Goal: Check status

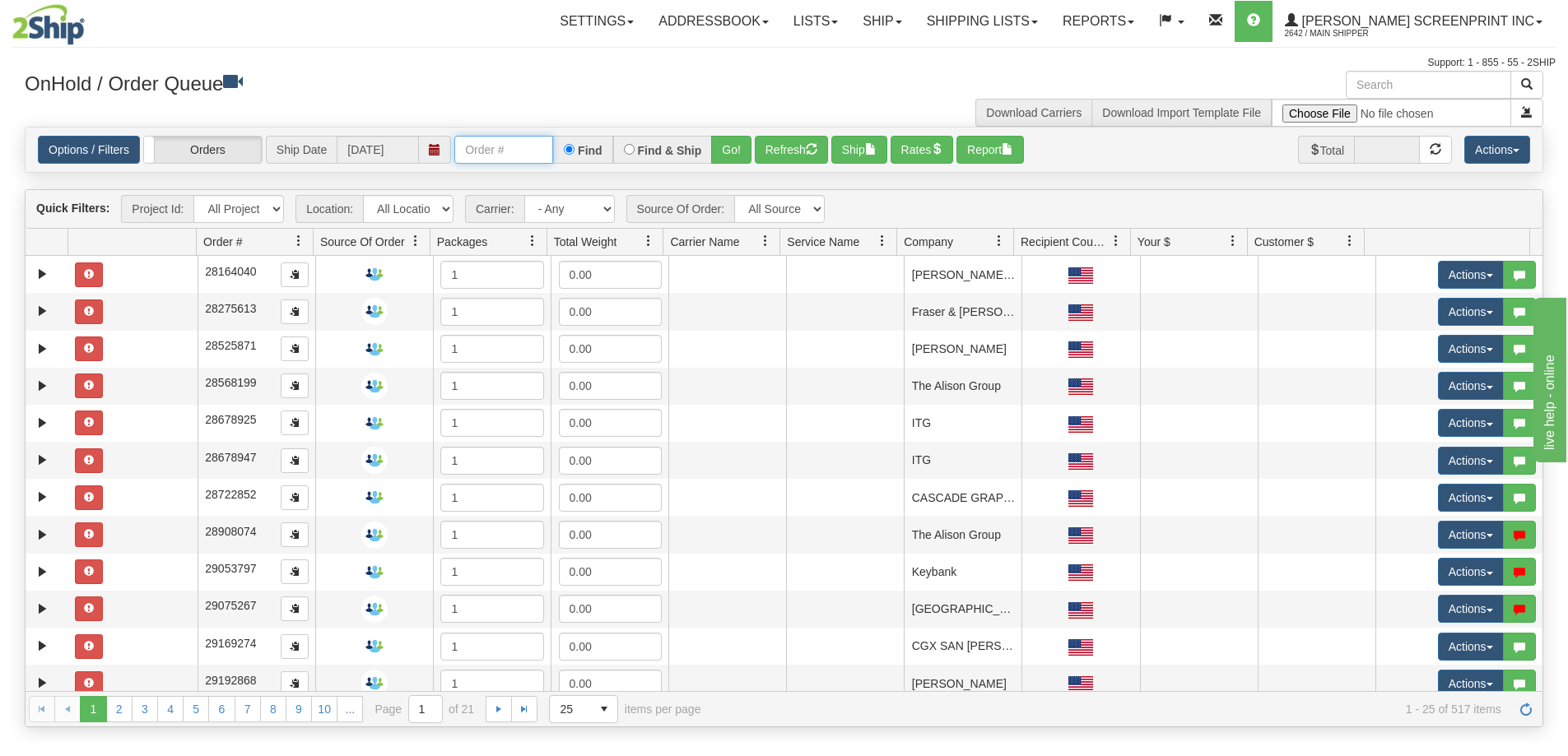
click at [477, 144] on input "text" at bounding box center [503, 150] width 99 height 28
click at [242, 249] on span "Order #" at bounding box center [222, 242] width 39 height 16
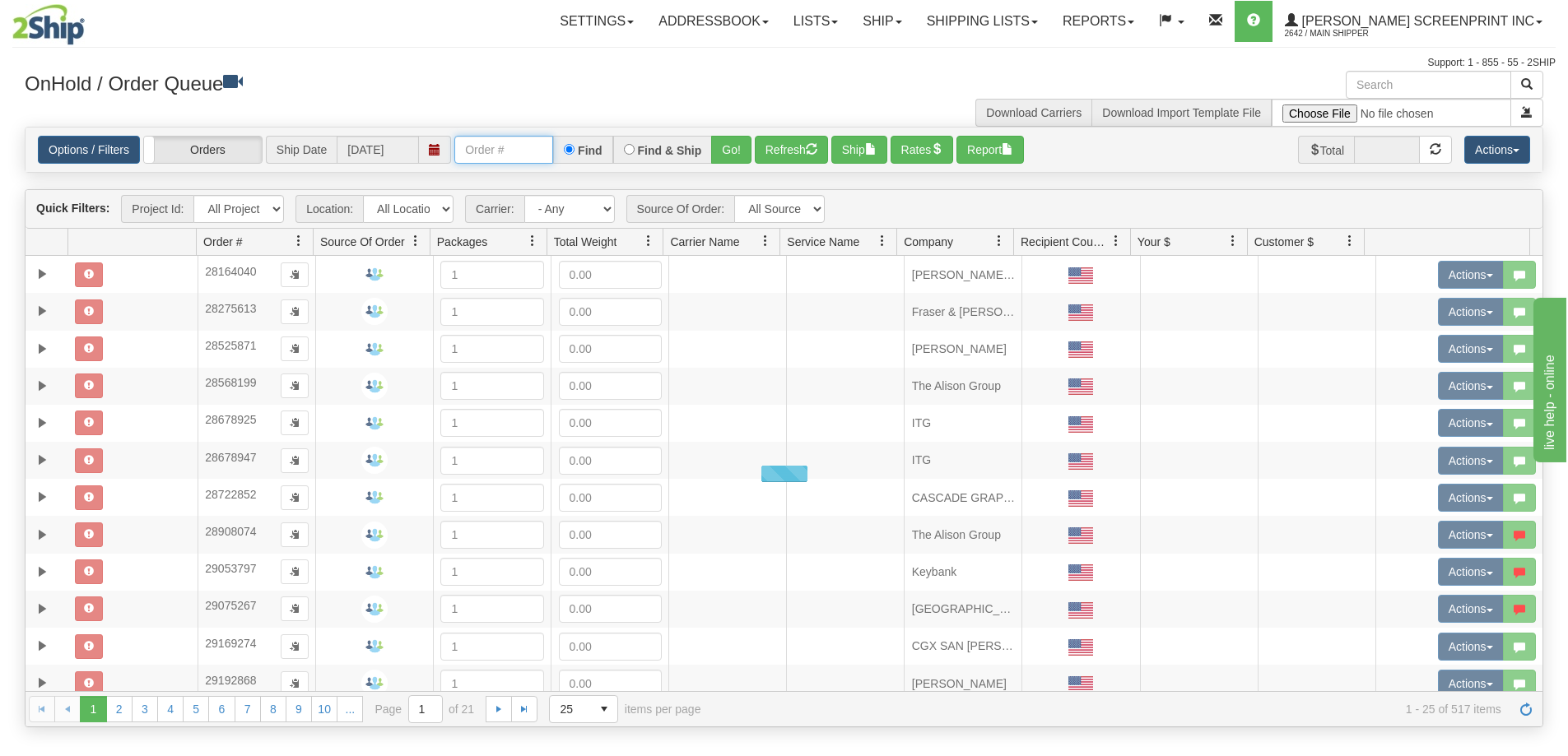
click at [239, 243] on span "Order #" at bounding box center [222, 242] width 39 height 16
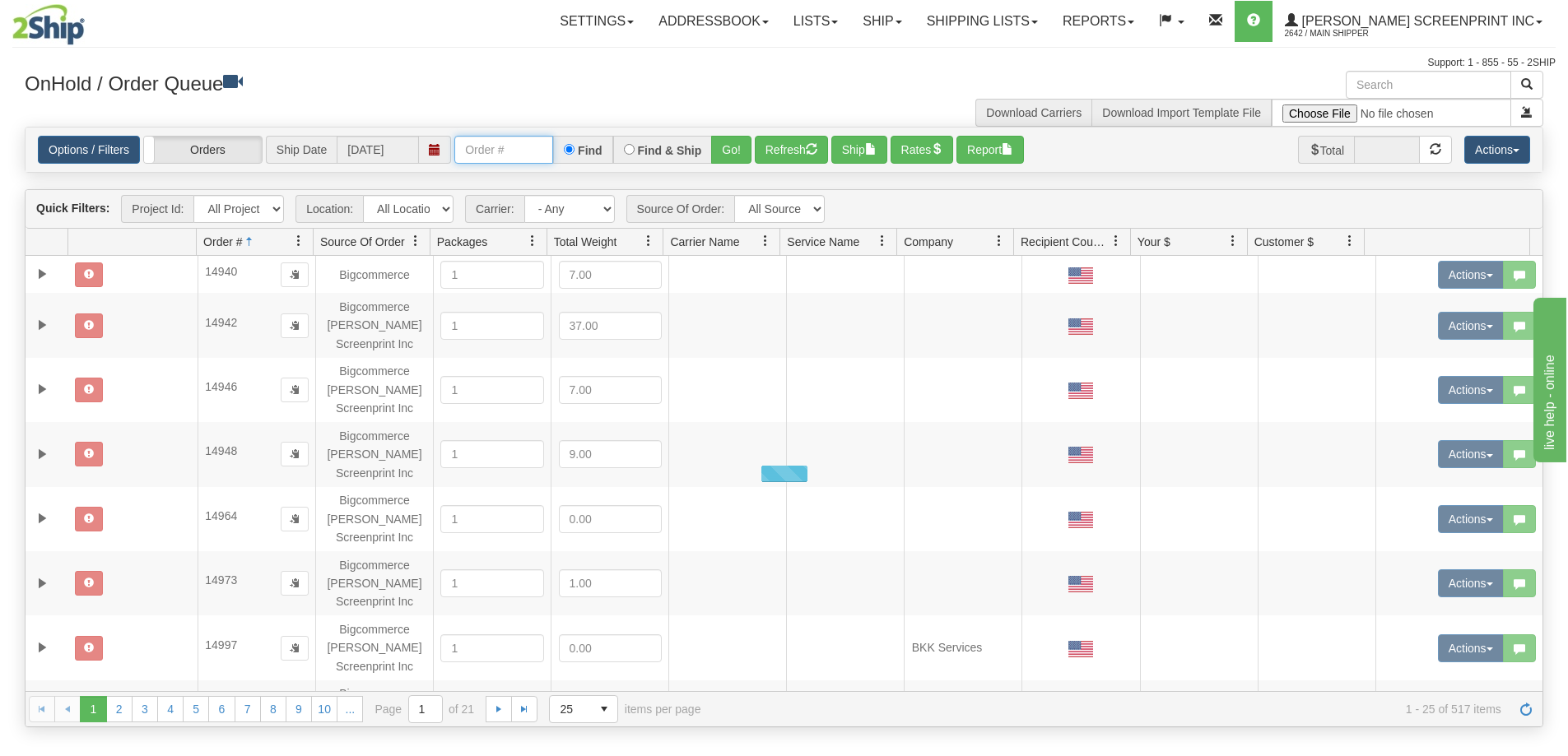
click at [239, 242] on span "Order #" at bounding box center [222, 242] width 39 height 16
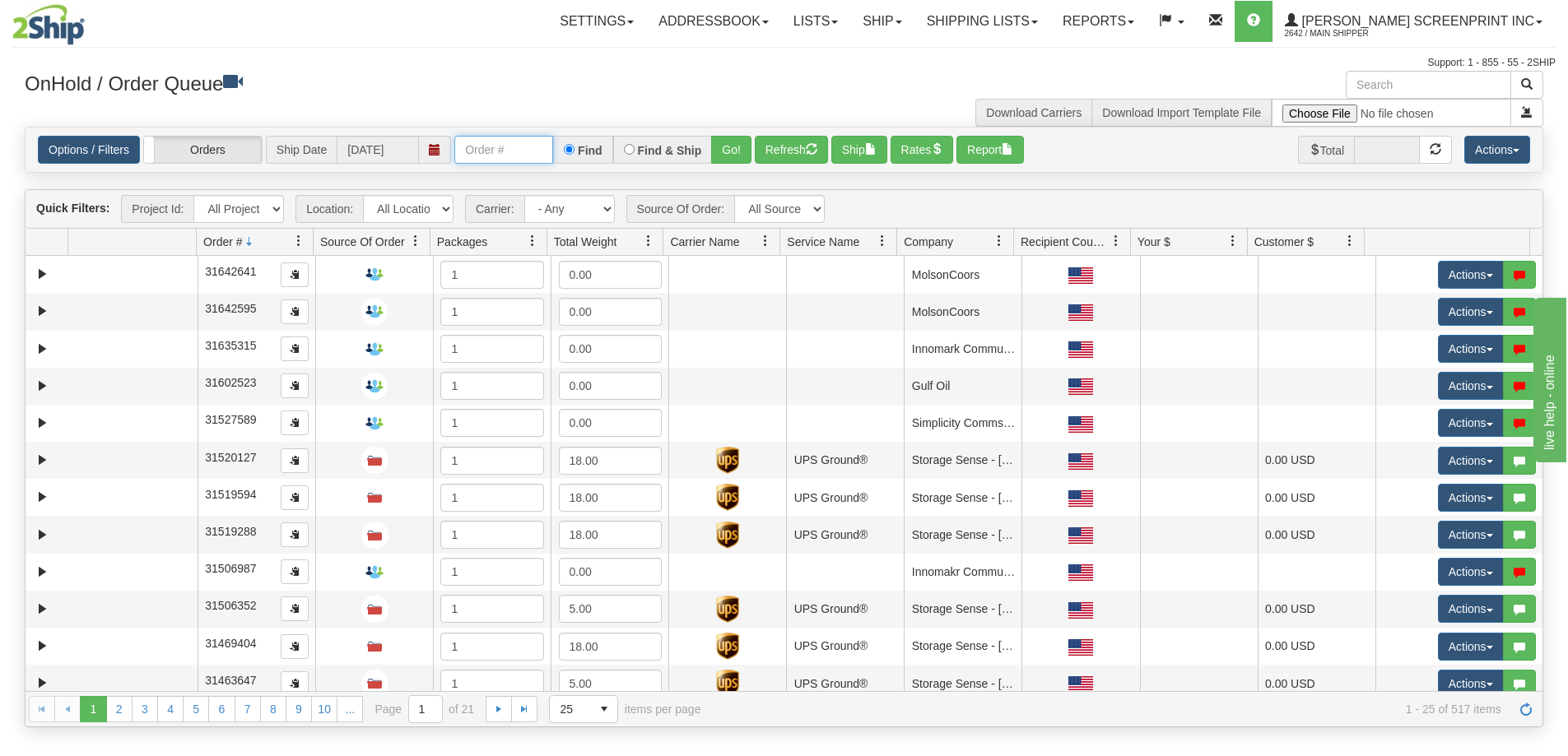
click at [239, 242] on span "Order #" at bounding box center [222, 242] width 39 height 16
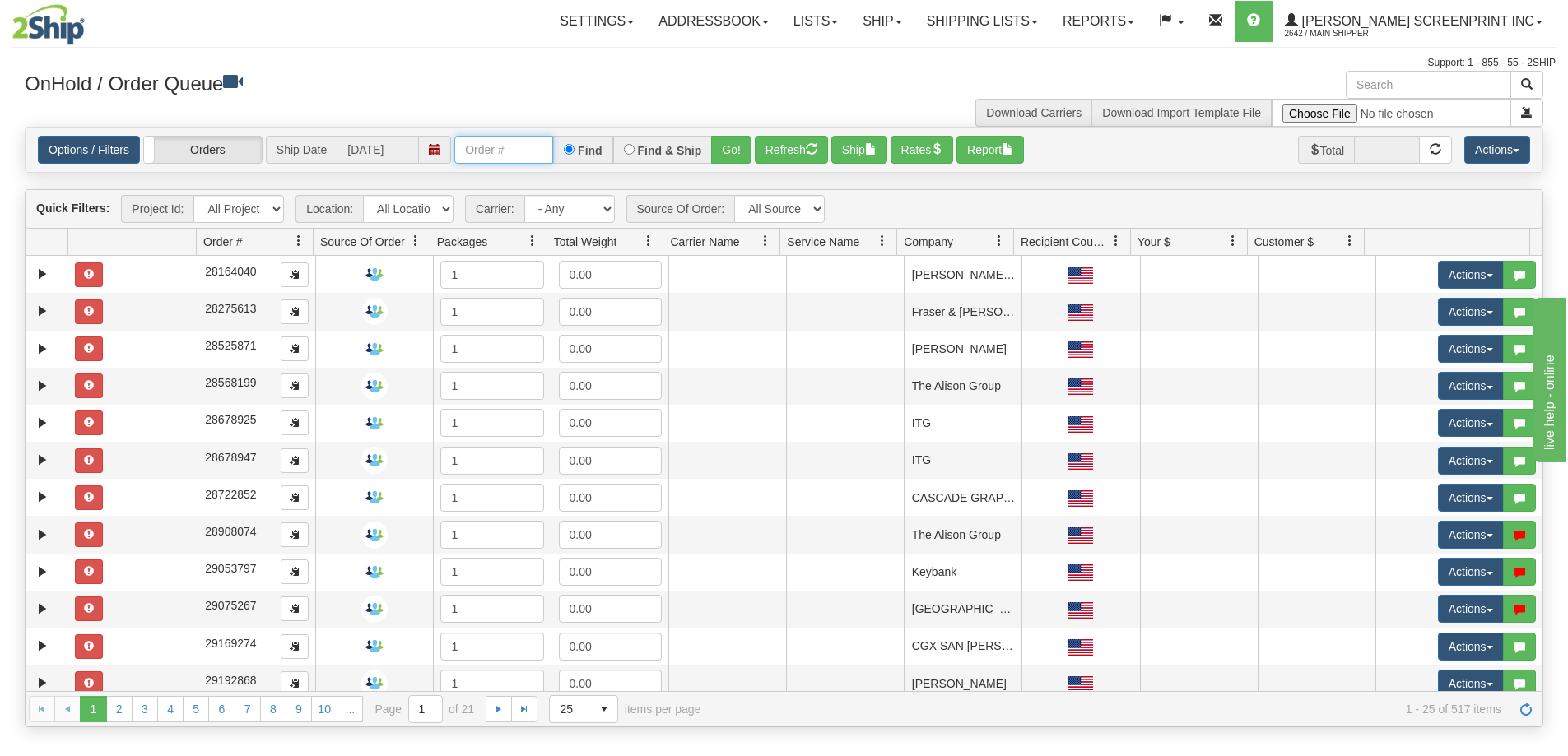
click at [495, 156] on input "text" at bounding box center [503, 150] width 99 height 28
click at [526, 149] on input "text" at bounding box center [503, 150] width 99 height 28
type input "17247"
